Goal: Find specific page/section: Find specific page/section

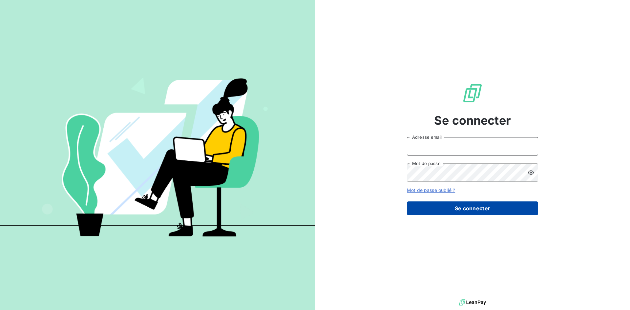
type input "[EMAIL_ADDRESS][DOMAIN_NAME]"
click at [475, 211] on button "Se connecter" at bounding box center [472, 208] width 131 height 14
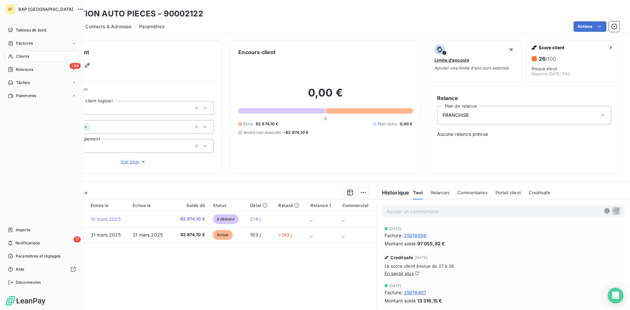
click at [28, 57] on span "Clients" at bounding box center [22, 56] width 13 height 6
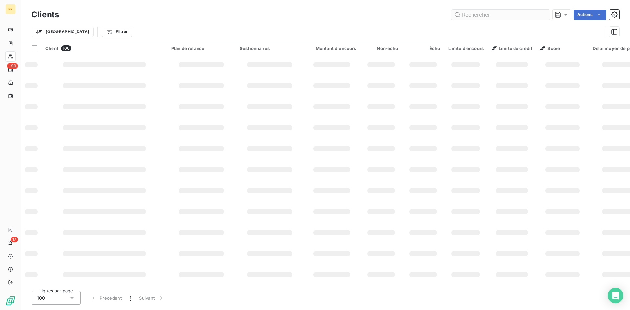
click at [482, 16] on input "text" at bounding box center [501, 15] width 98 height 11
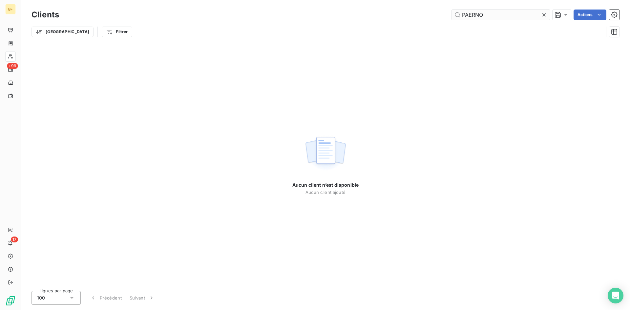
click at [468, 12] on input "PAERNO" at bounding box center [501, 15] width 98 height 11
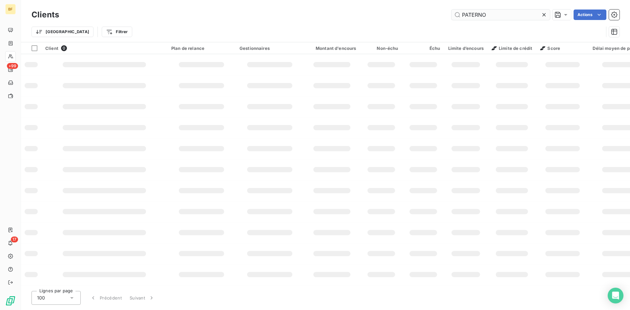
type input "PATERNO"
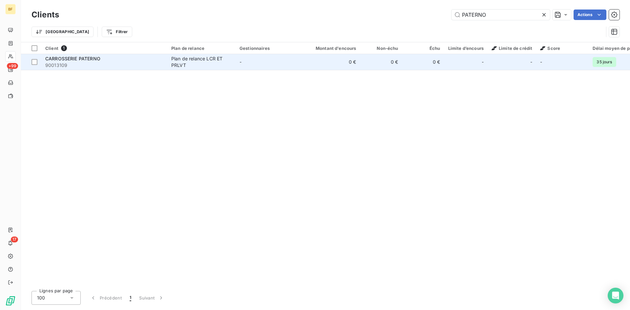
click at [120, 68] on span "90013109" at bounding box center [104, 65] width 118 height 7
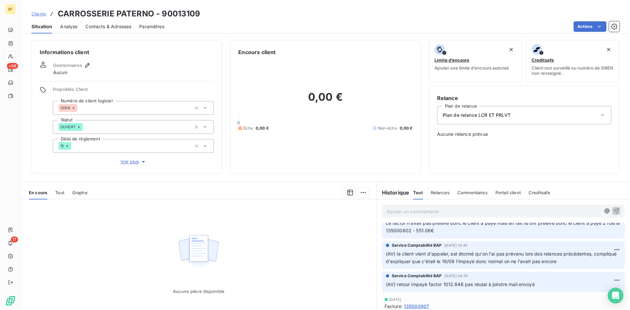
scroll to position [66, 0]
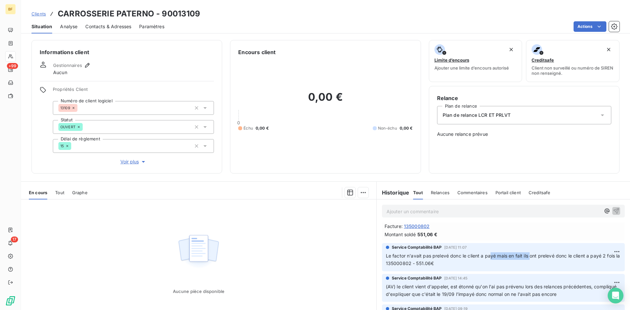
drag, startPoint x: 496, startPoint y: 256, endPoint x: 528, endPoint y: 256, distance: 32.8
click at [528, 256] on span "Le factor n'avait pas prelevé donc le client a payé mais en fait ils ont prelev…" at bounding box center [504, 259] width 236 height 13
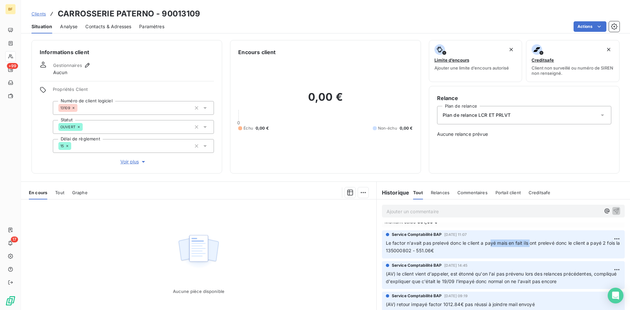
scroll to position [98, 0]
